Goal: Information Seeking & Learning: Learn about a topic

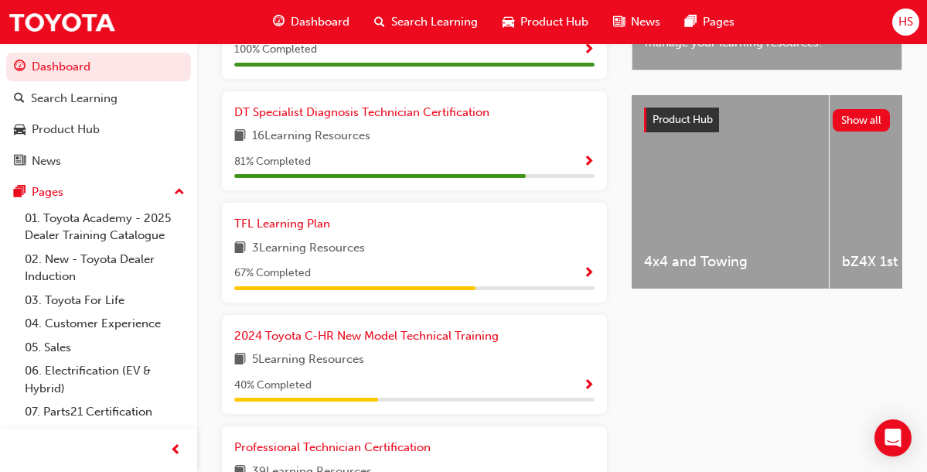
scroll to position [619, 0]
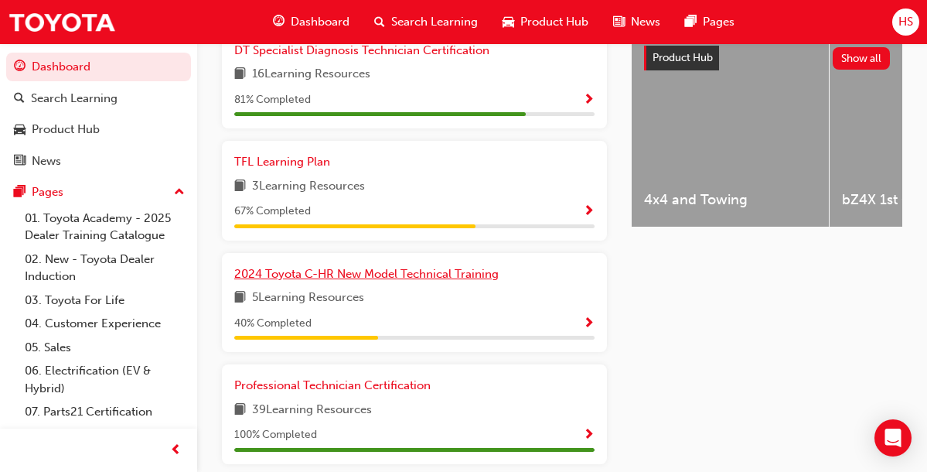
click at [452, 281] on span "2024 Toyota C-HR New Model Technical Training" at bounding box center [366, 274] width 264 height 14
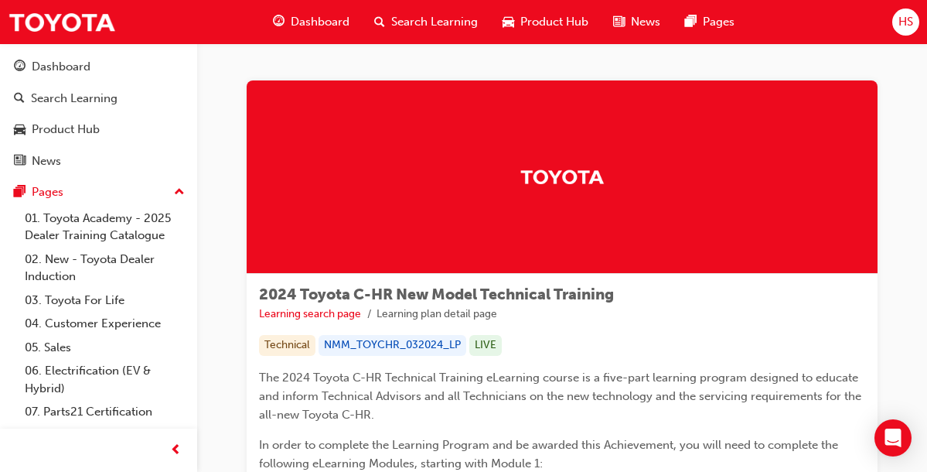
scroll to position [93, 0]
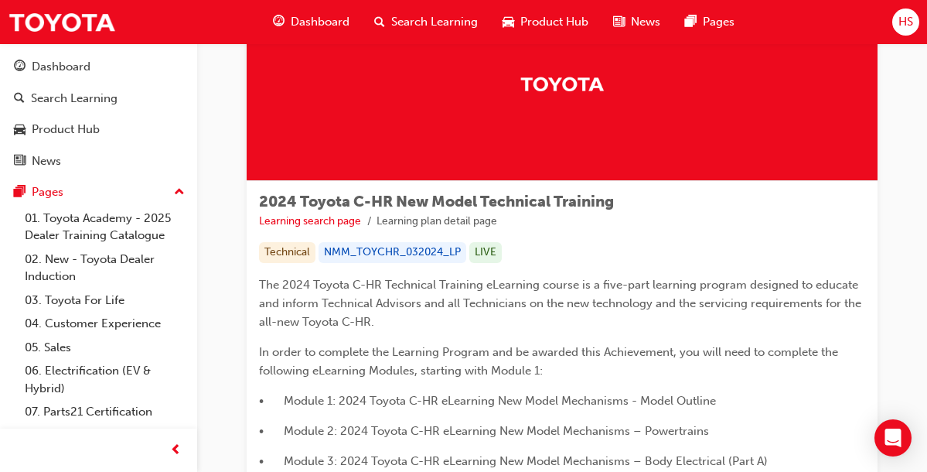
click at [0, 0] on link "2024 Toyota C-HR eLearning New Model Mechanisms – Body Electrical – Part A (Mod…" at bounding box center [0, 0] width 0 height 0
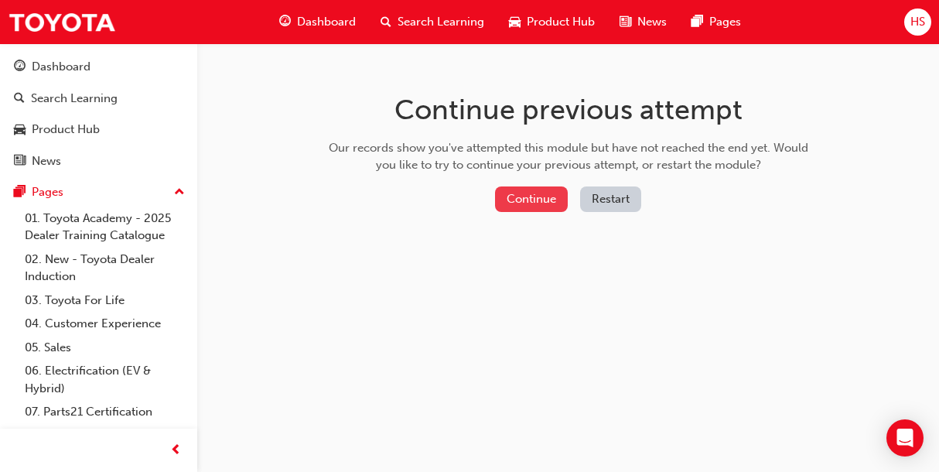
click at [549, 203] on button "Continue" at bounding box center [531, 199] width 73 height 26
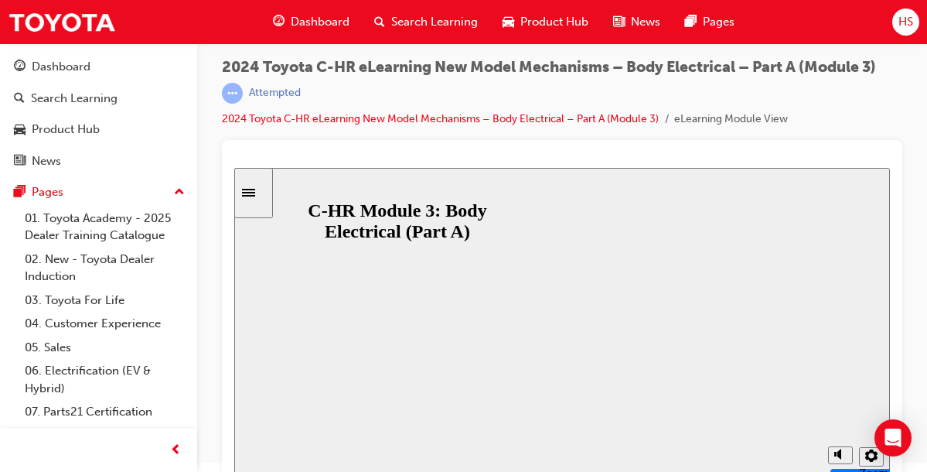
scroll to position [12, 0]
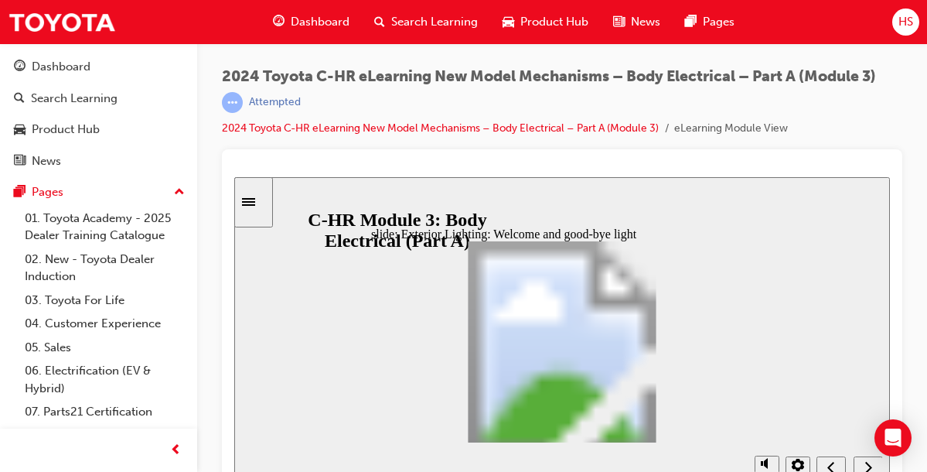
scroll to position [68, 0]
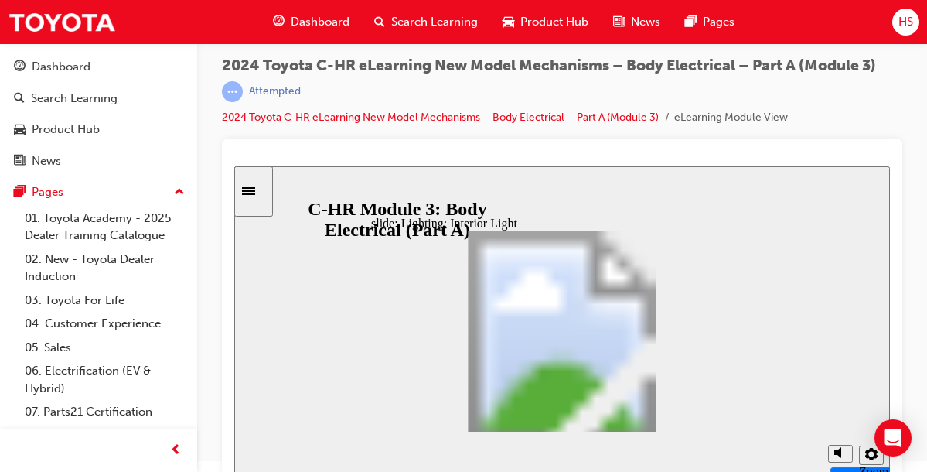
scroll to position [12, 0]
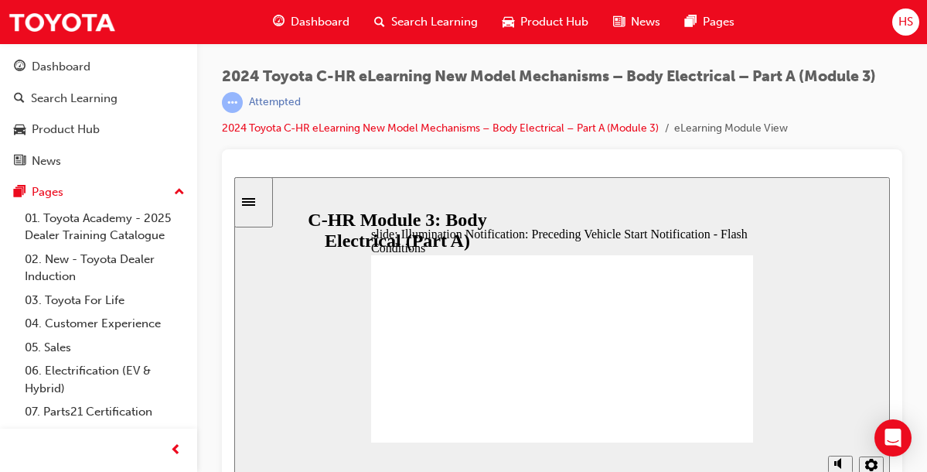
scroll to position [77, 0]
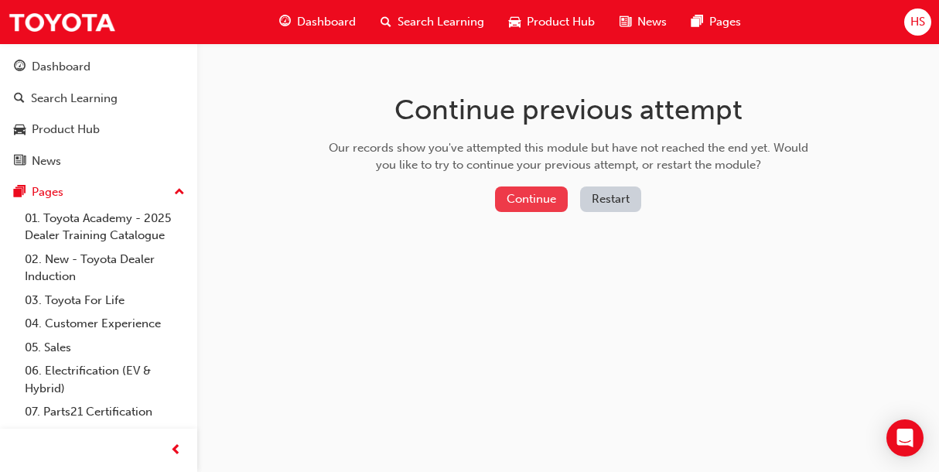
click at [531, 203] on button "Continue" at bounding box center [531, 199] width 73 height 26
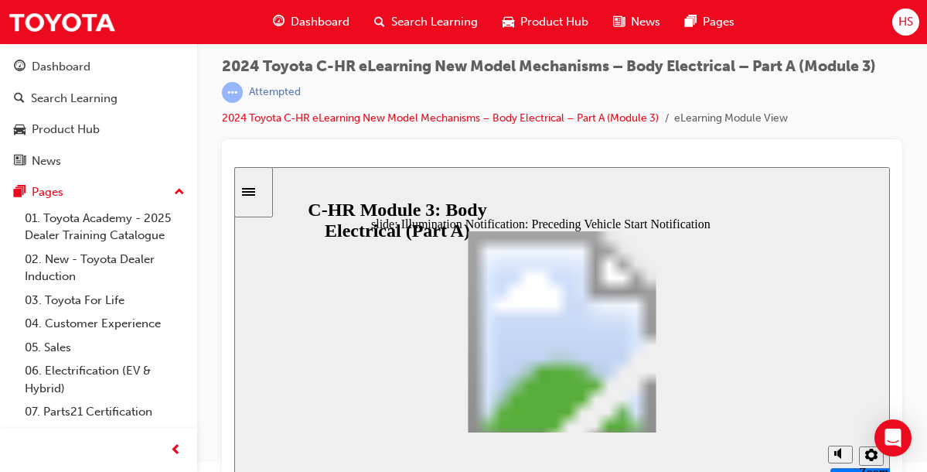
scroll to position [12, 0]
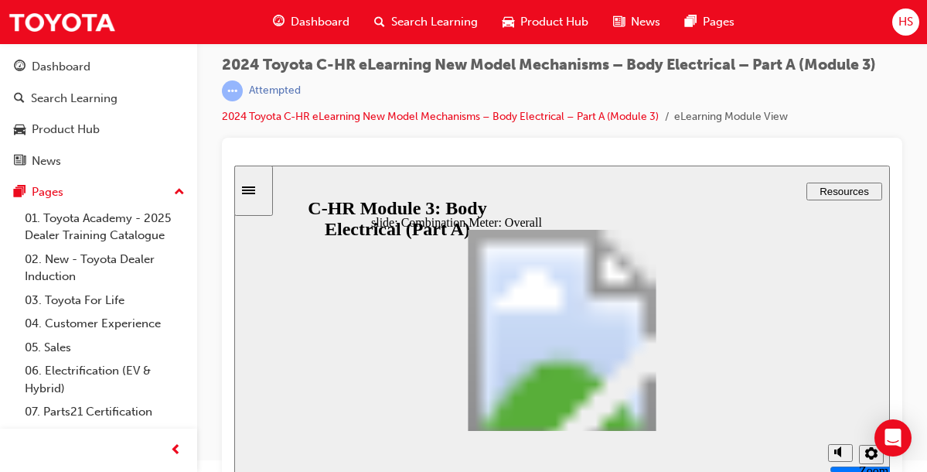
type input "2"
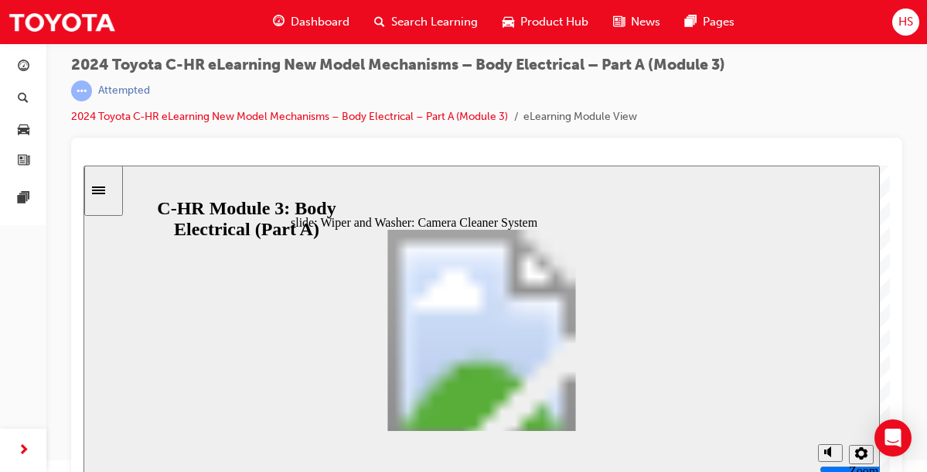
drag, startPoint x: 143, startPoint y: 438, endPoint x: 470, endPoint y: 283, distance: 362.1
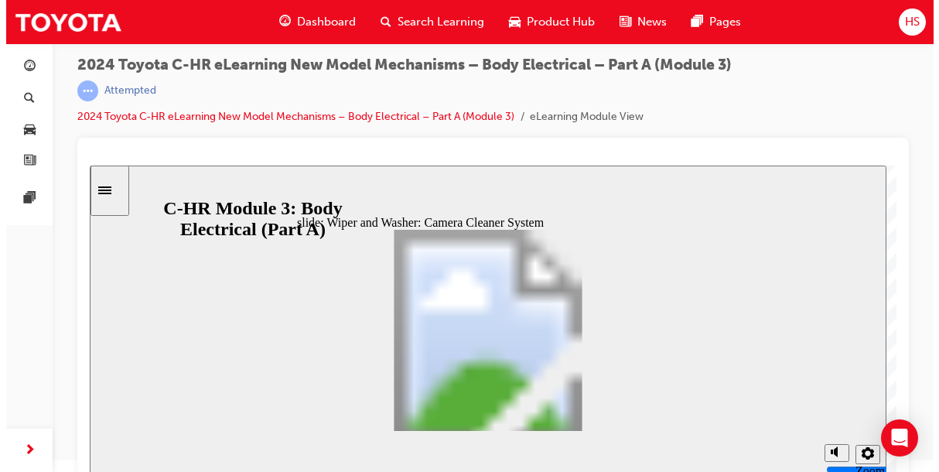
scroll to position [0, 0]
